Goal: Information Seeking & Learning: Learn about a topic

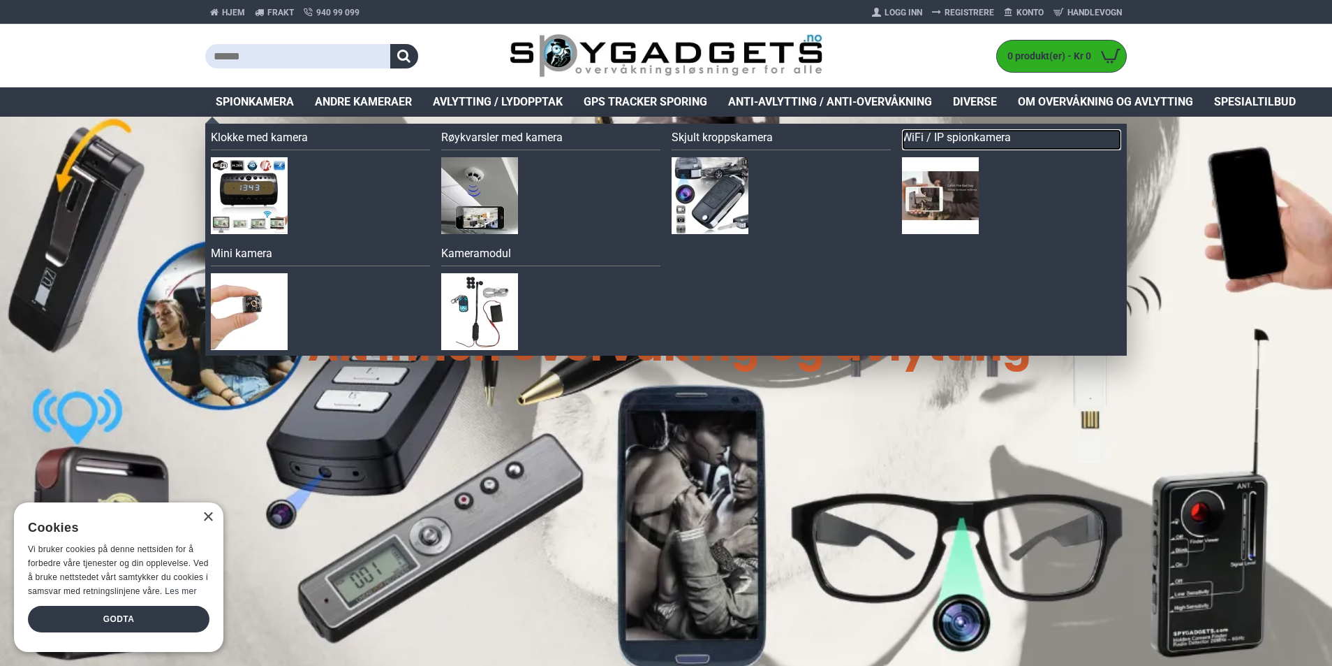
click at [927, 134] on link "WiFi / IP spionkamera" at bounding box center [1011, 139] width 219 height 21
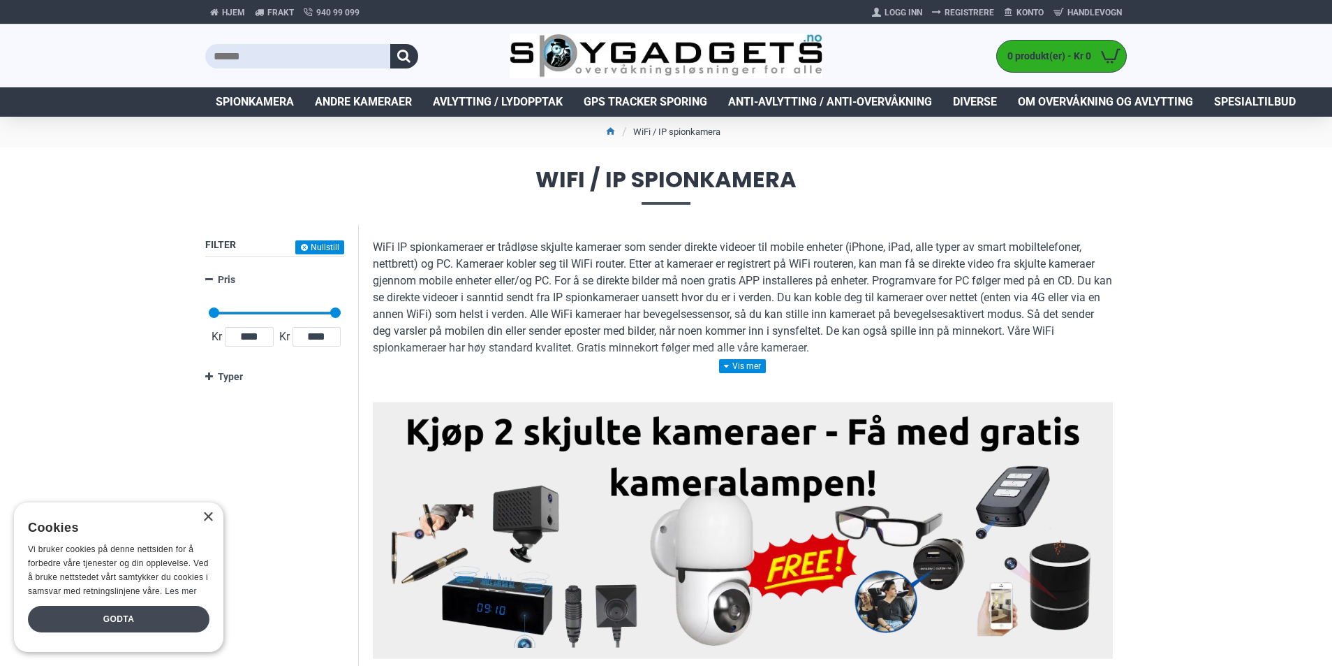
click at [125, 619] on div "Godta" at bounding box center [119, 618] width 182 height 27
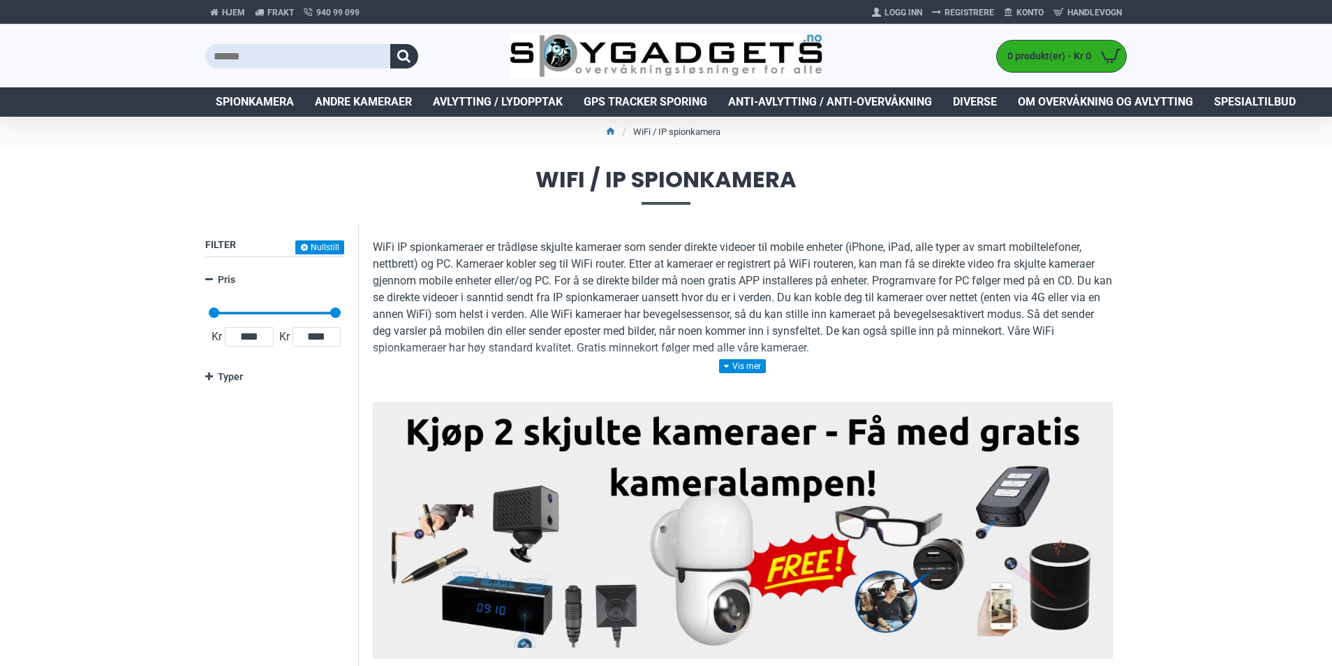
click at [260, 109] on span "Spionkamera" at bounding box center [255, 102] width 78 height 17
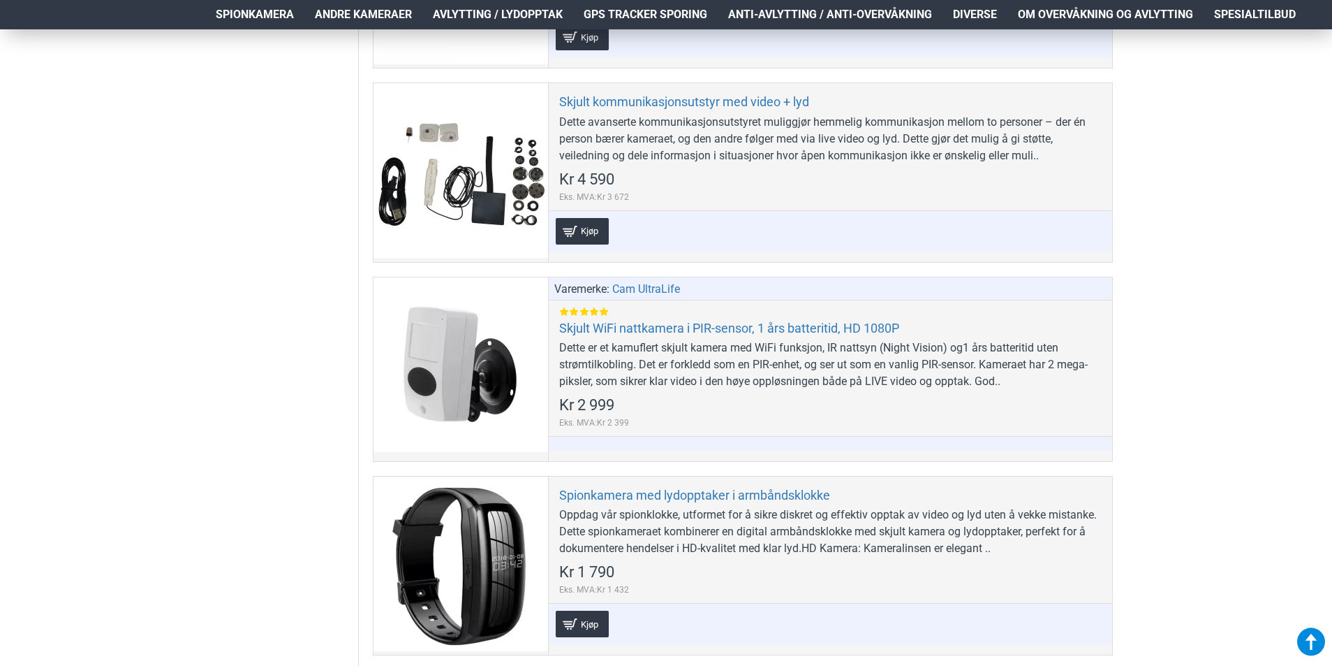
scroll to position [4819, 0]
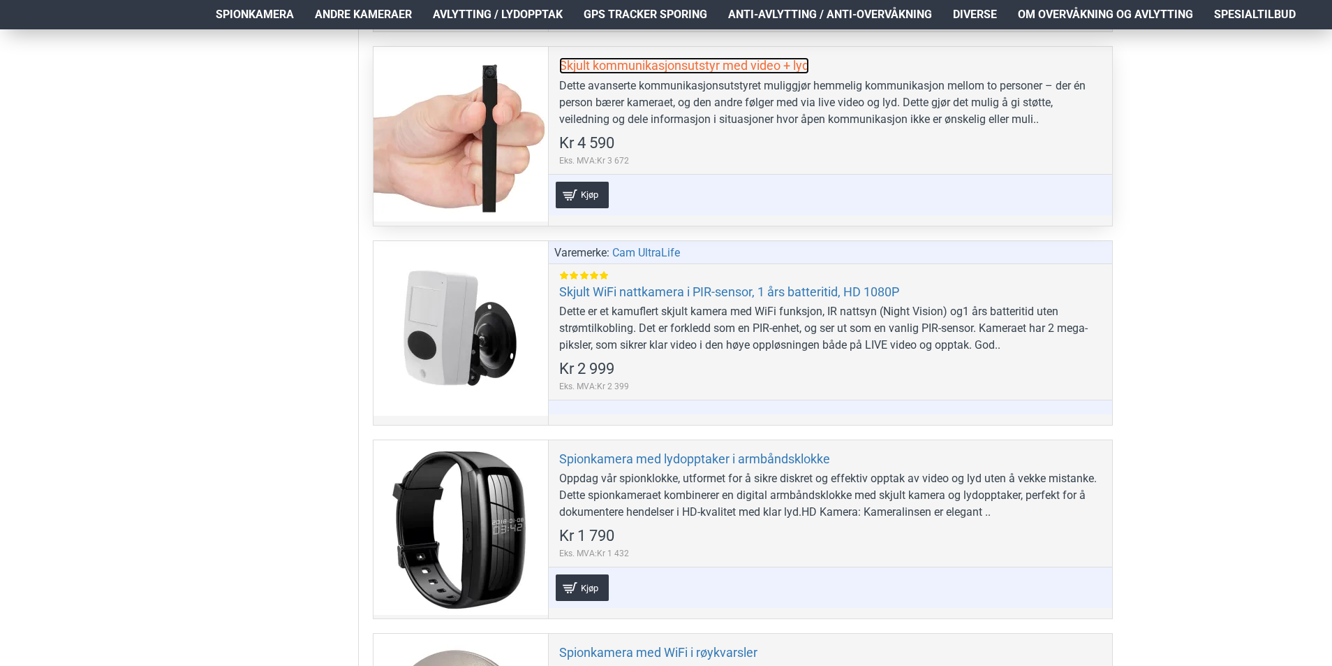
click at [589, 63] on link "Skjult kommunikasjonsutstyr med video + lyd" at bounding box center [684, 65] width 250 height 16
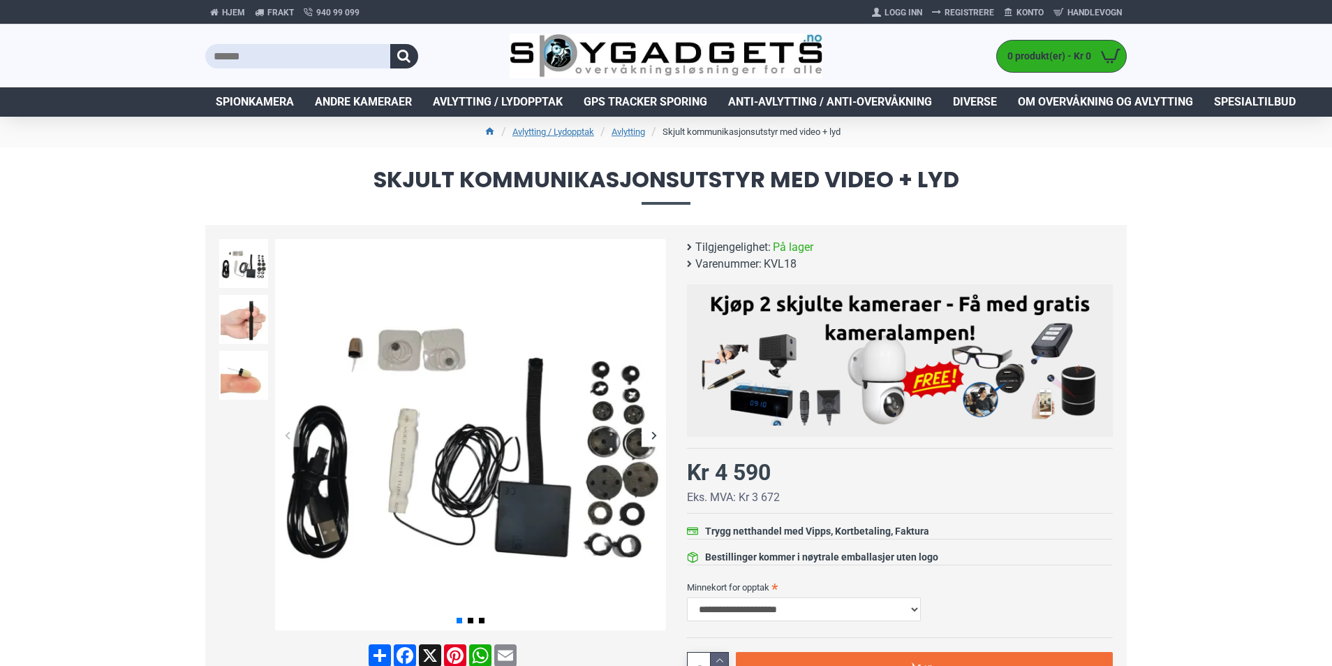
click at [791, 264] on span "KVL18" at bounding box center [780, 264] width 33 height 17
copy span "KVL18"
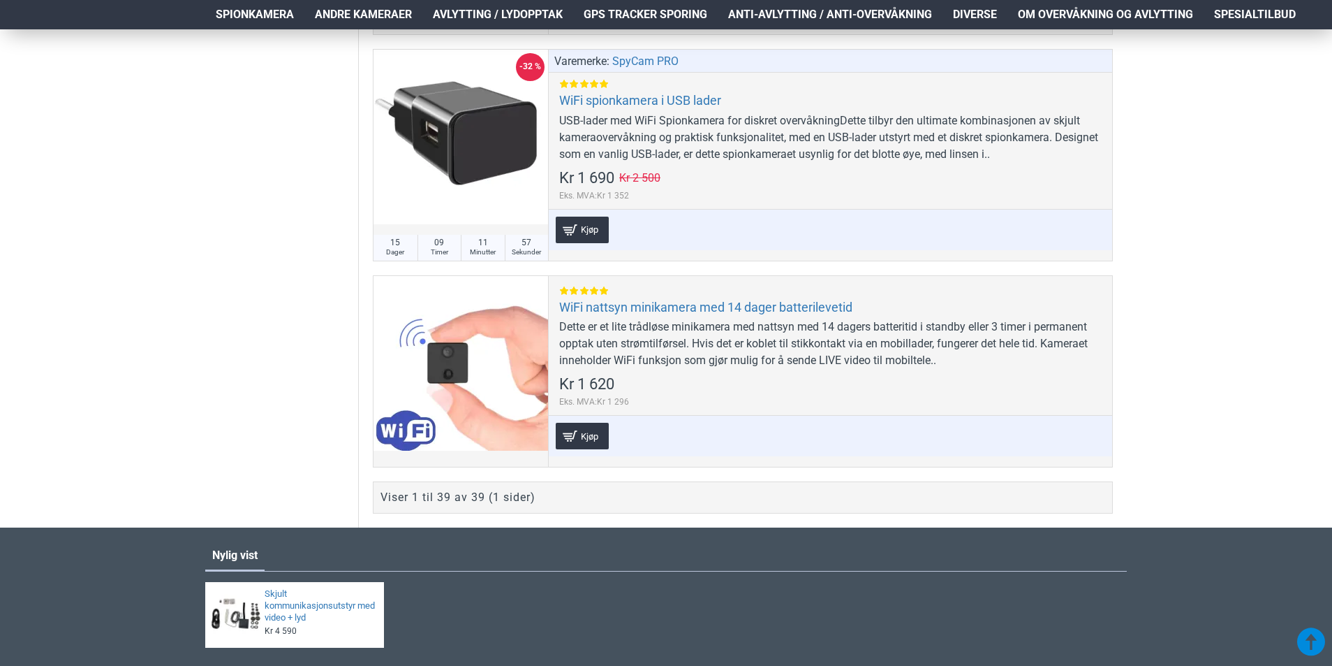
scroll to position [8310, 0]
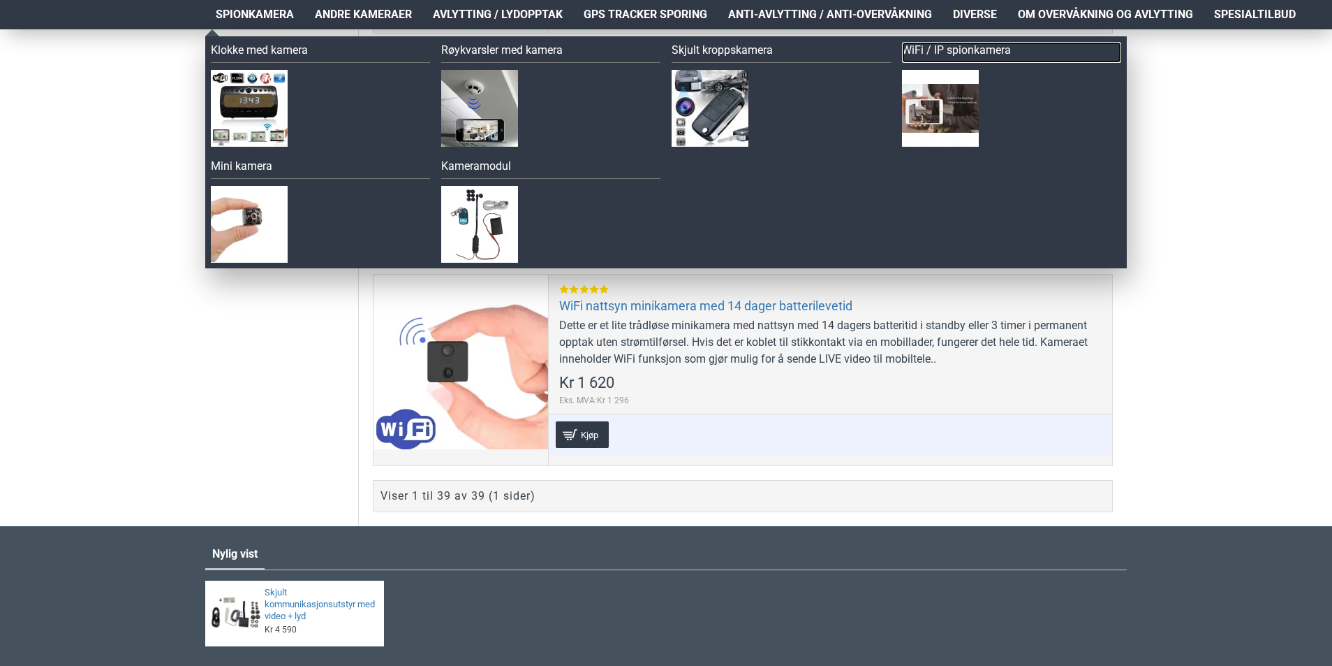
click at [971, 47] on link "WiFi / IP spionkamera" at bounding box center [1011, 52] width 219 height 21
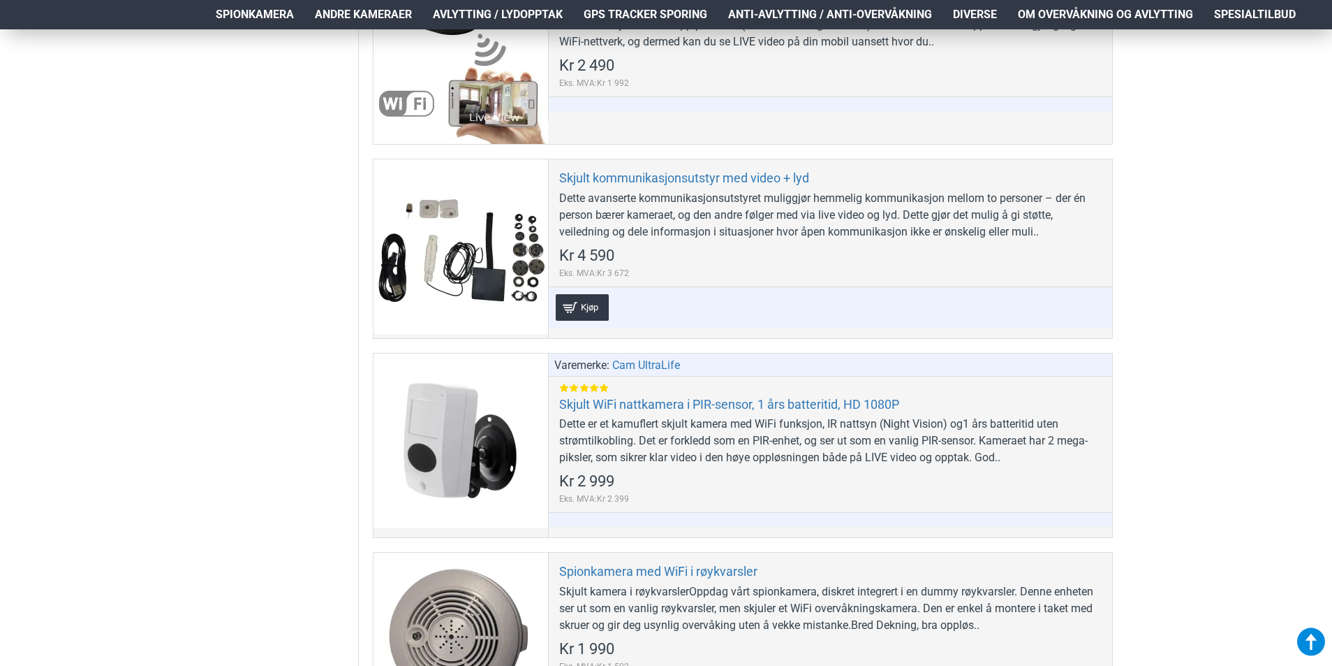
scroll to position [1606, 0]
